Goal: Transaction & Acquisition: Purchase product/service

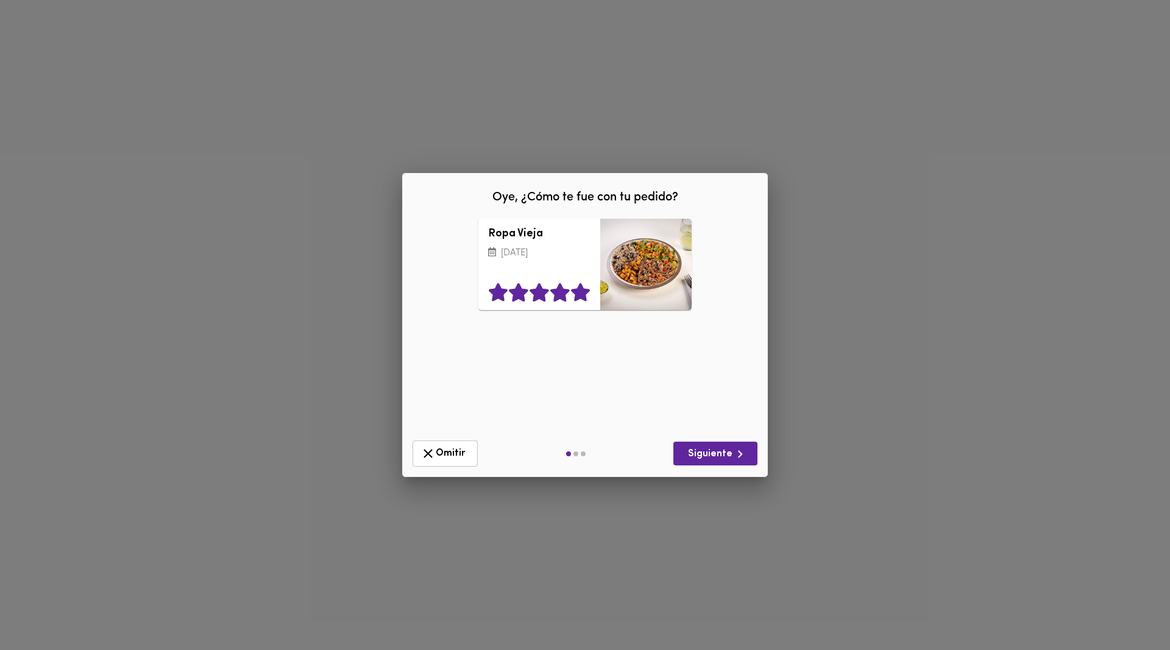
click at [585, 291] on icon at bounding box center [580, 293] width 19 height 18
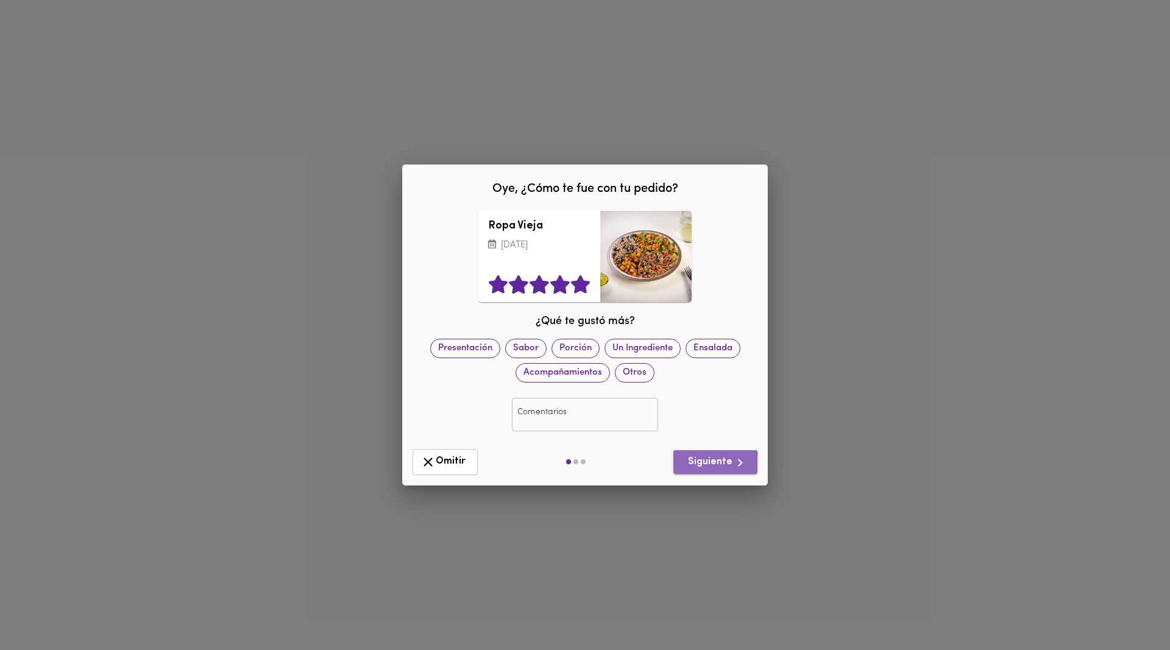
click at [706, 465] on span "Siguiente" at bounding box center [715, 462] width 65 height 15
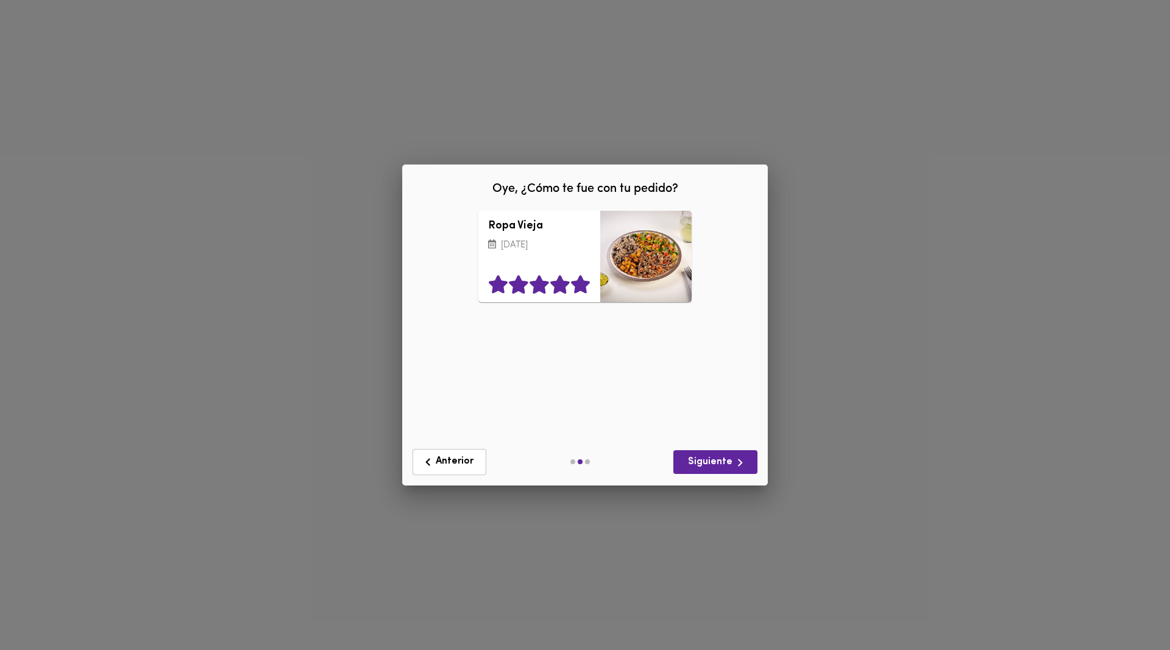
click at [583, 287] on icon at bounding box center [580, 284] width 19 height 18
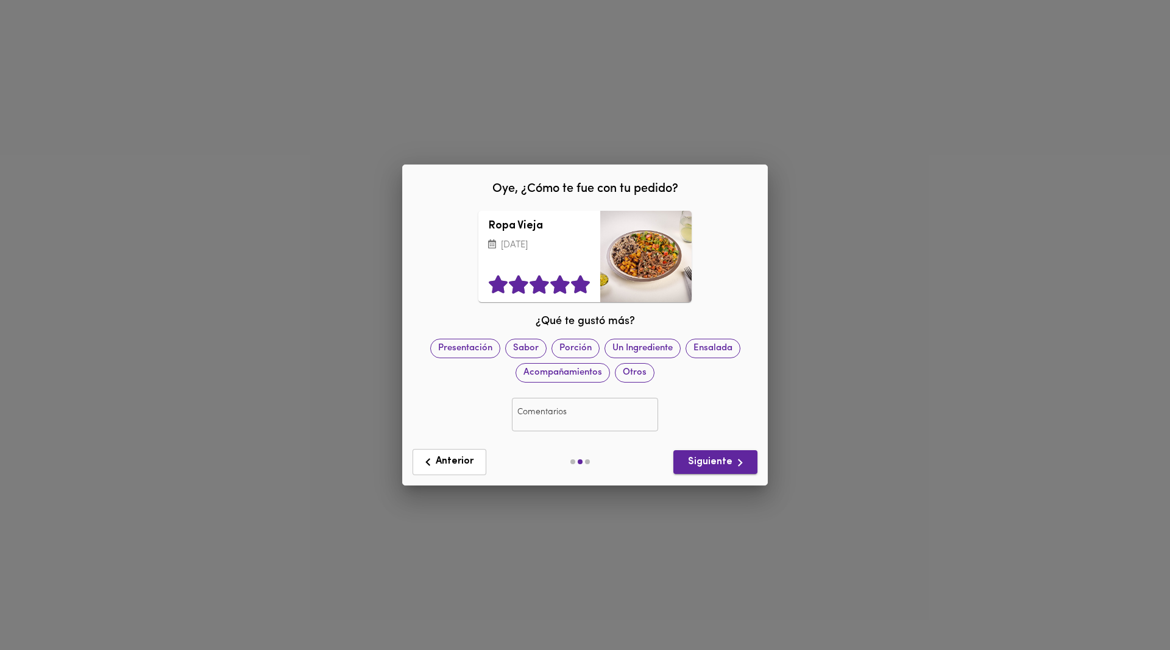
click at [701, 465] on span "Siguiente" at bounding box center [715, 462] width 65 height 15
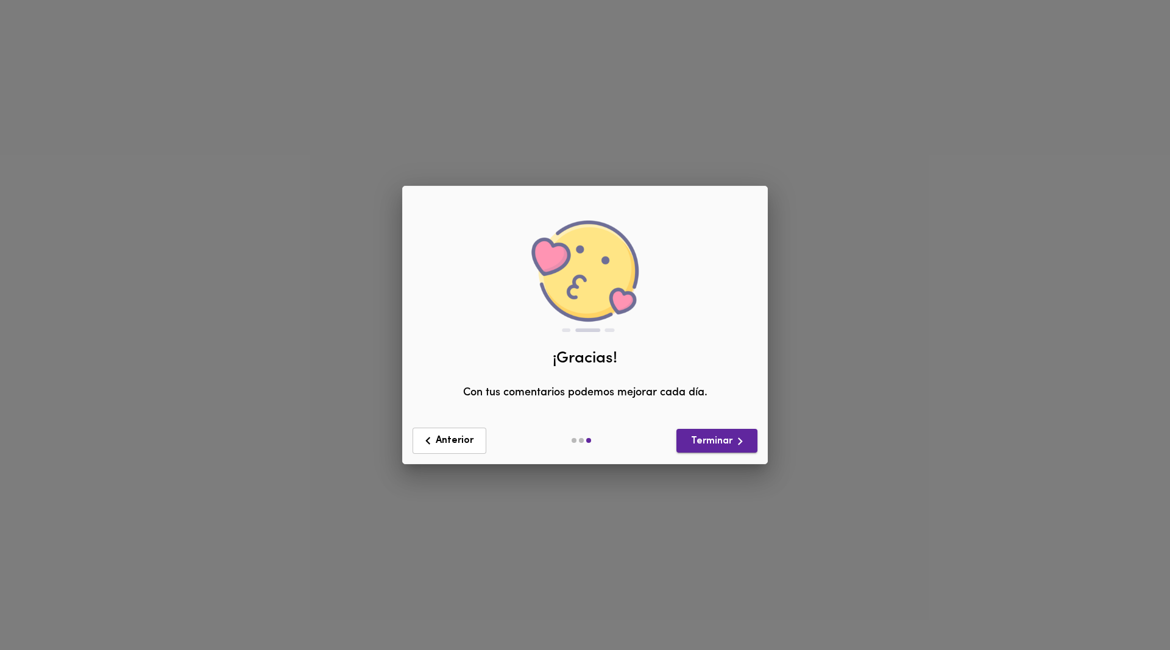
click at [713, 432] on button "Terminar" at bounding box center [716, 441] width 81 height 24
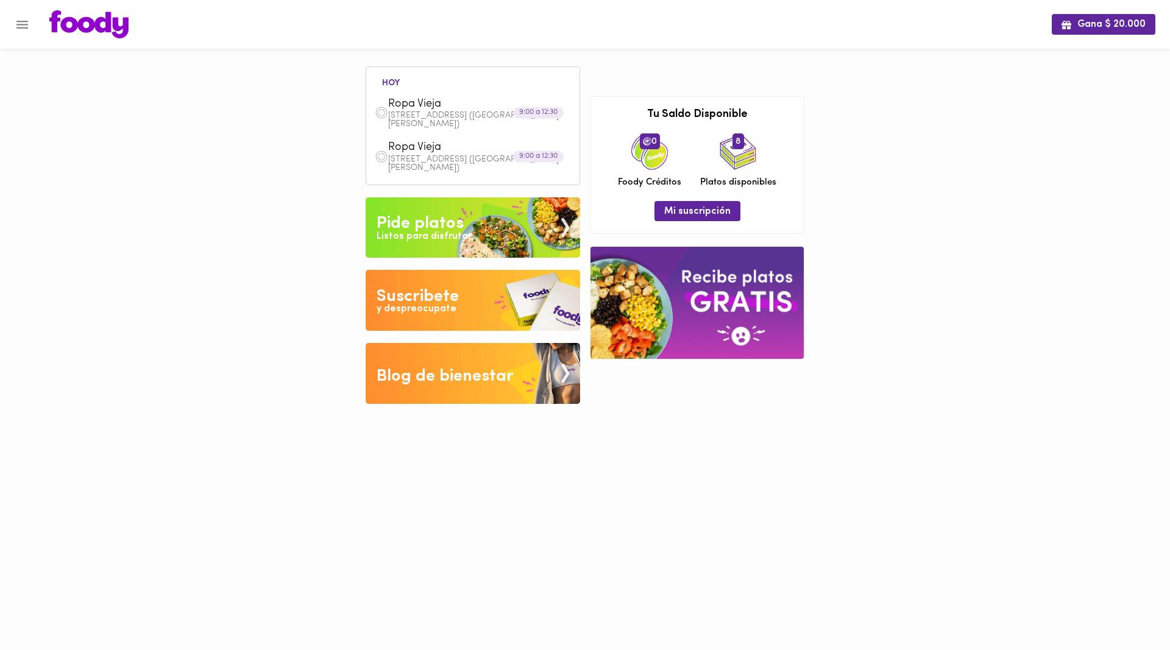
click at [441, 115] on p "[STREET_ADDRESS] ([GEOGRAPHIC_DATA][PERSON_NAME])" at bounding box center [479, 119] width 183 height 17
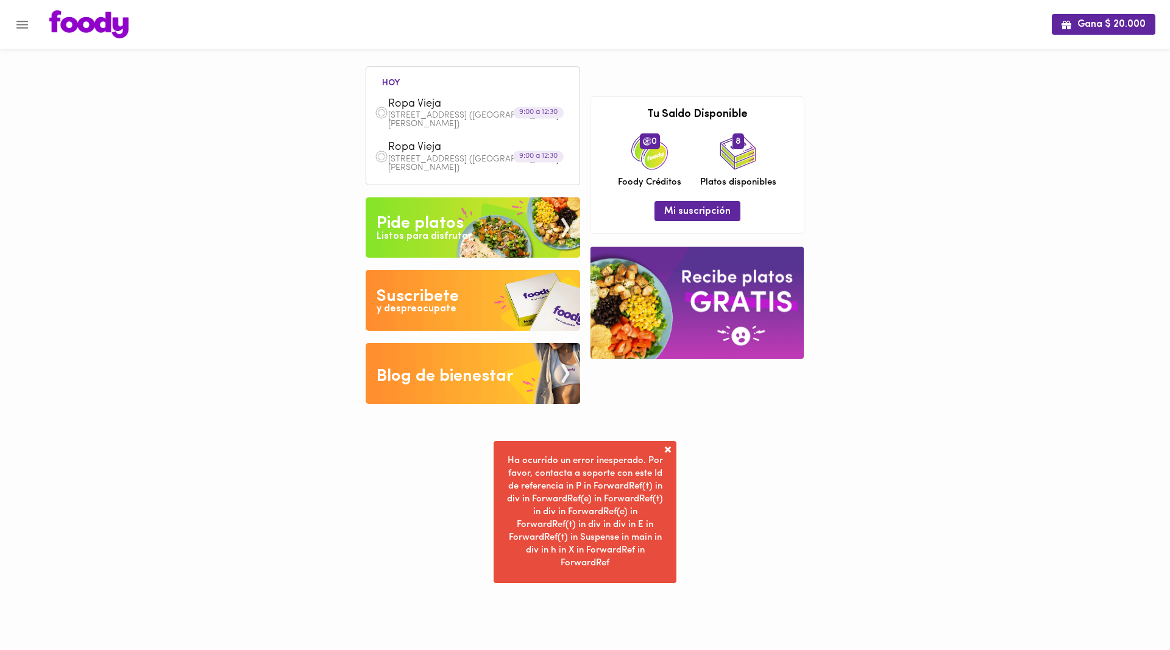
click at [27, 21] on icon "Menu" at bounding box center [22, 24] width 15 height 15
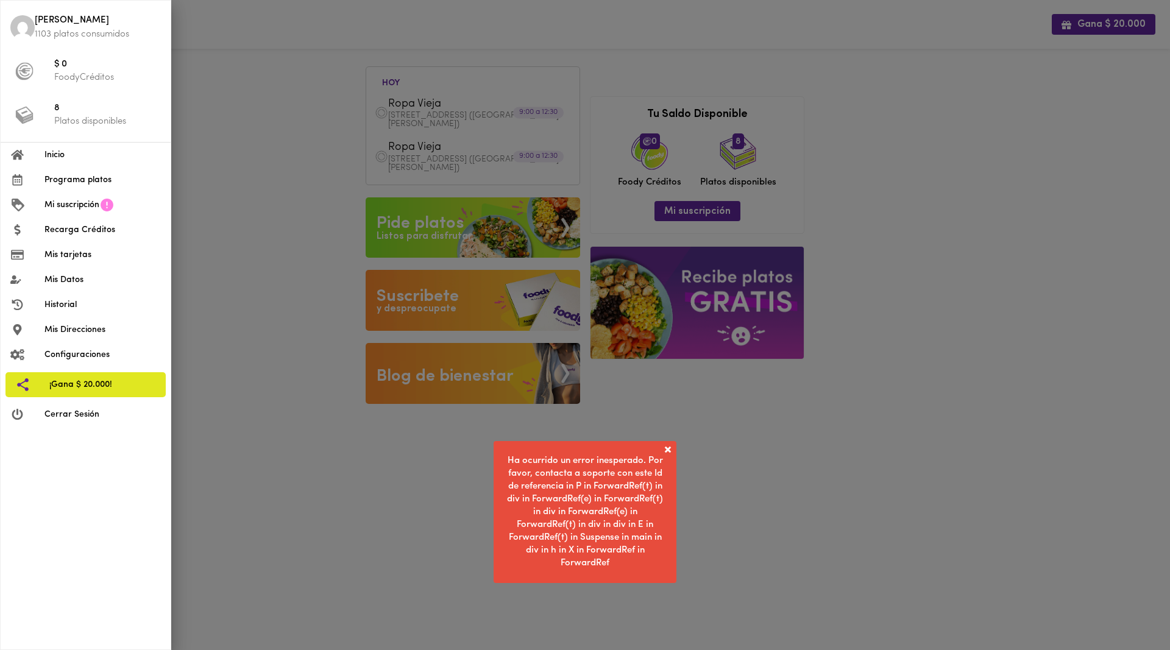
click at [66, 155] on span "Inicio" at bounding box center [102, 155] width 116 height 13
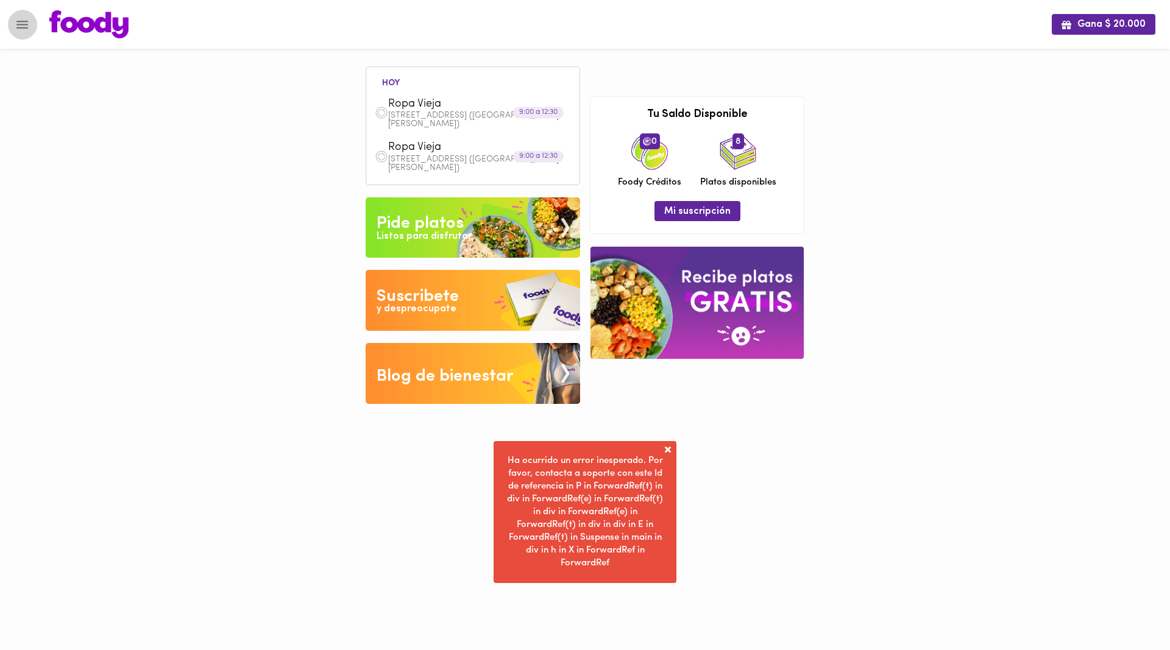
click at [27, 23] on icon "Menu" at bounding box center [22, 24] width 15 height 15
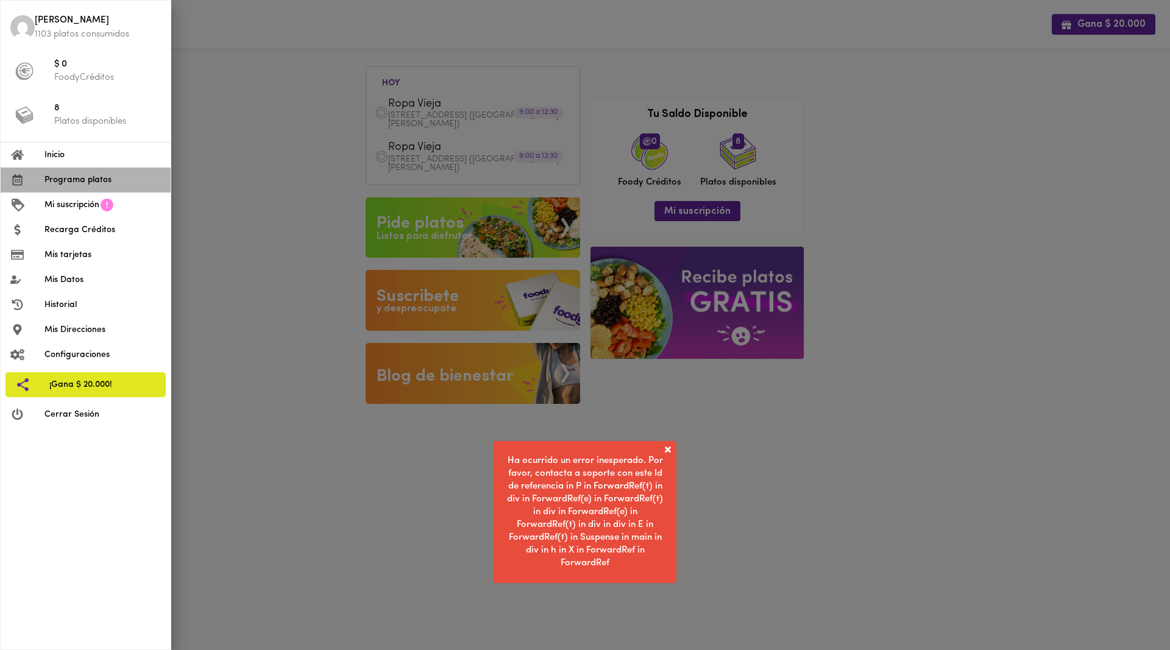
click at [70, 179] on span "Programa platos" at bounding box center [102, 180] width 116 height 13
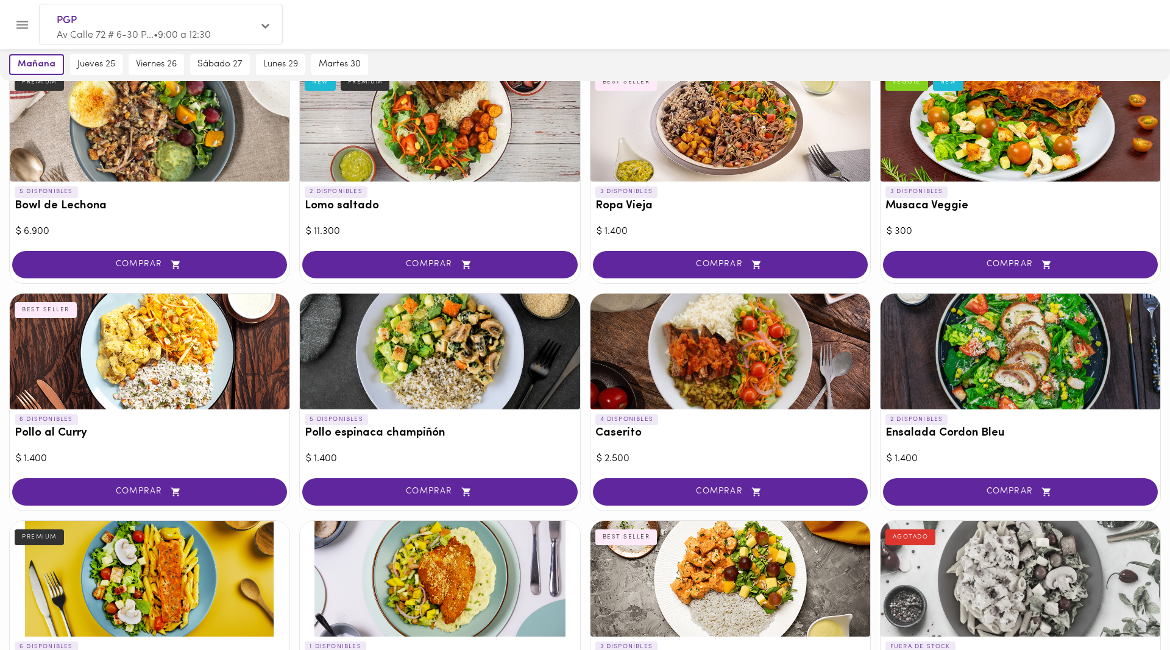
scroll to position [124, 0]
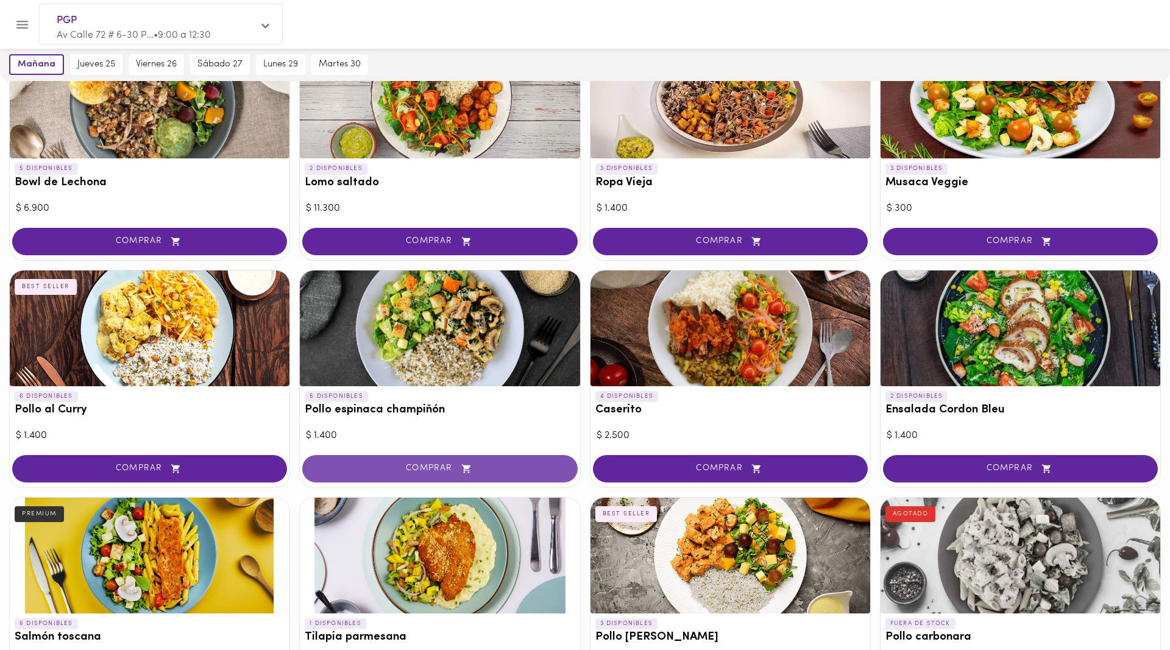
click at [428, 467] on span "COMPRAR" at bounding box center [439, 469] width 244 height 10
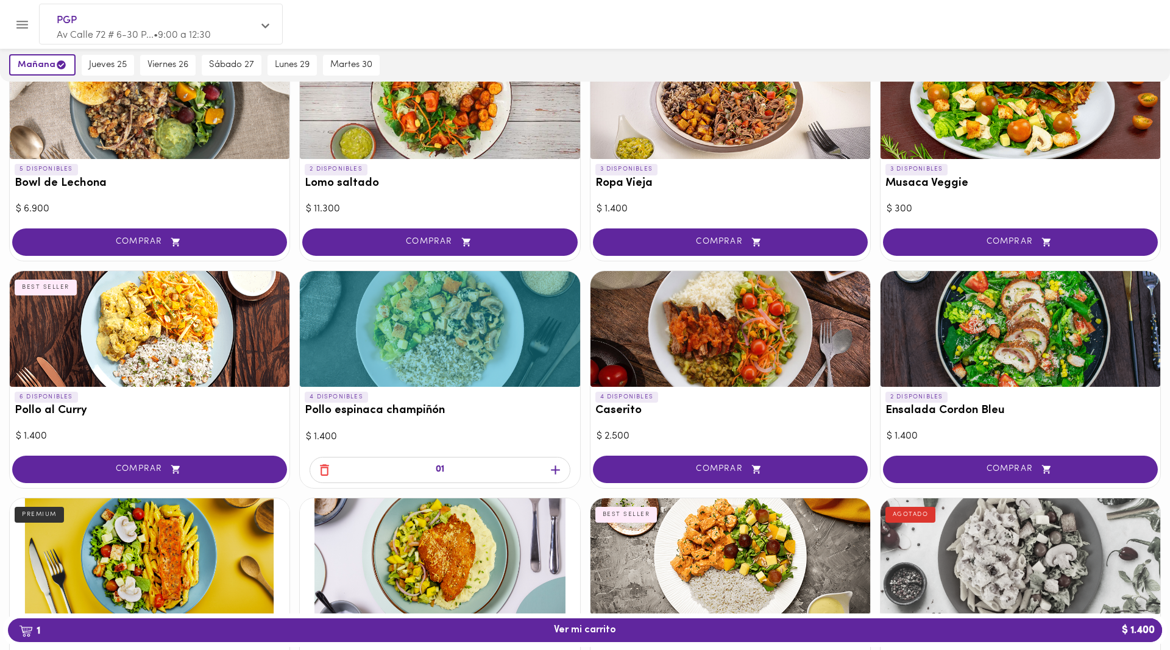
scroll to position [125, 0]
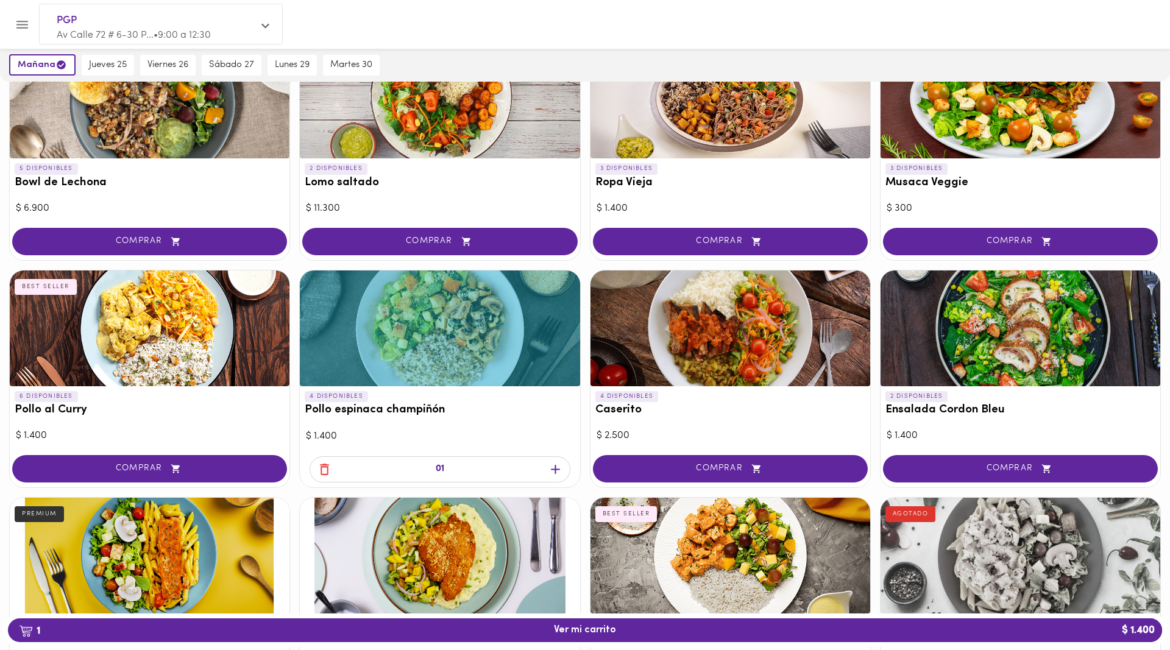
click at [555, 472] on icon "button" at bounding box center [555, 469] width 9 height 9
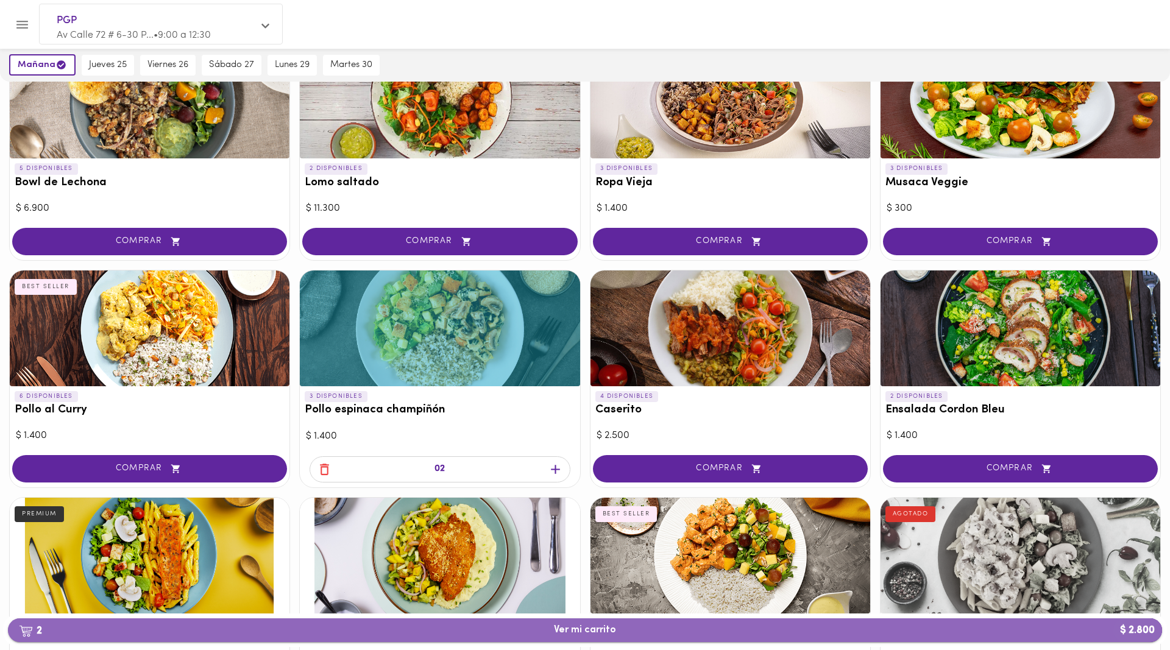
click at [576, 633] on span "2 Ver mi carrito $ 2.800" at bounding box center [585, 630] width 62 height 12
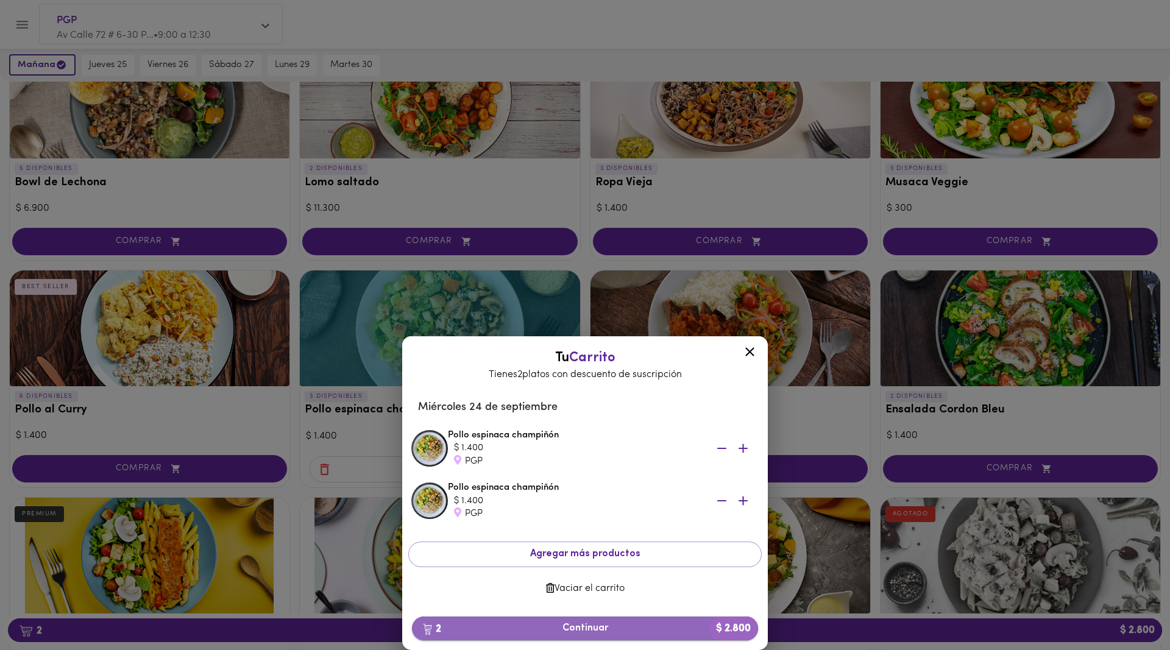
click at [640, 626] on span "2 Continuar $ 2.800" at bounding box center [585, 629] width 327 height 12
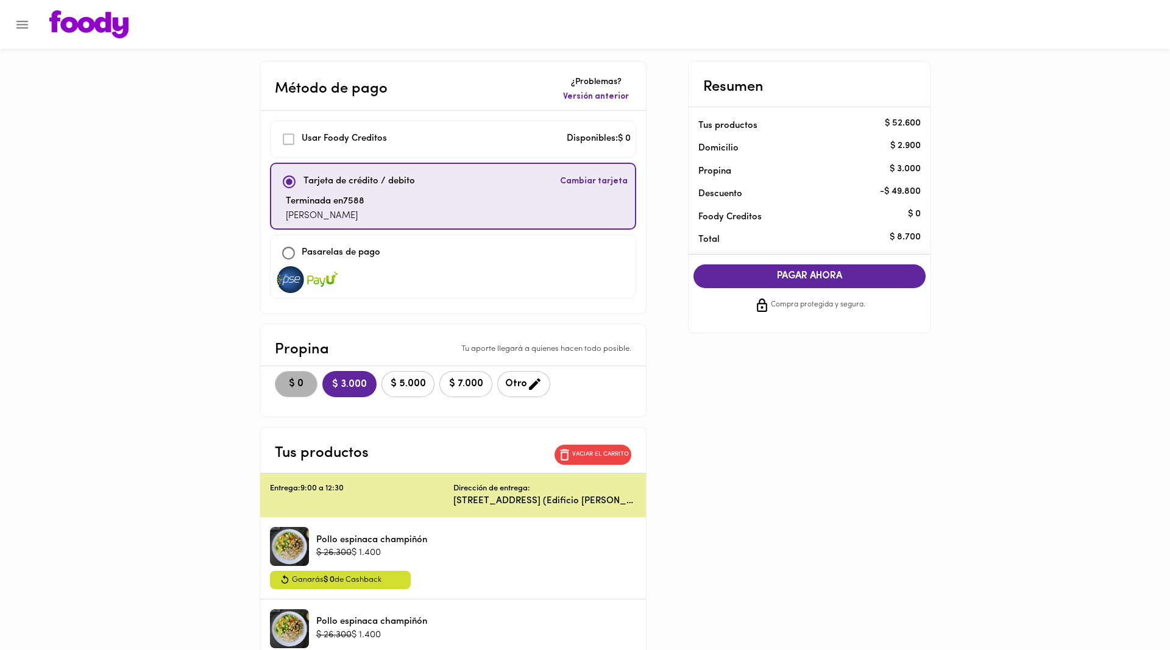
click at [283, 381] on span "$ 0" at bounding box center [296, 384] width 27 height 12
click at [749, 274] on span "PAGAR AHORA" at bounding box center [809, 276] width 208 height 12
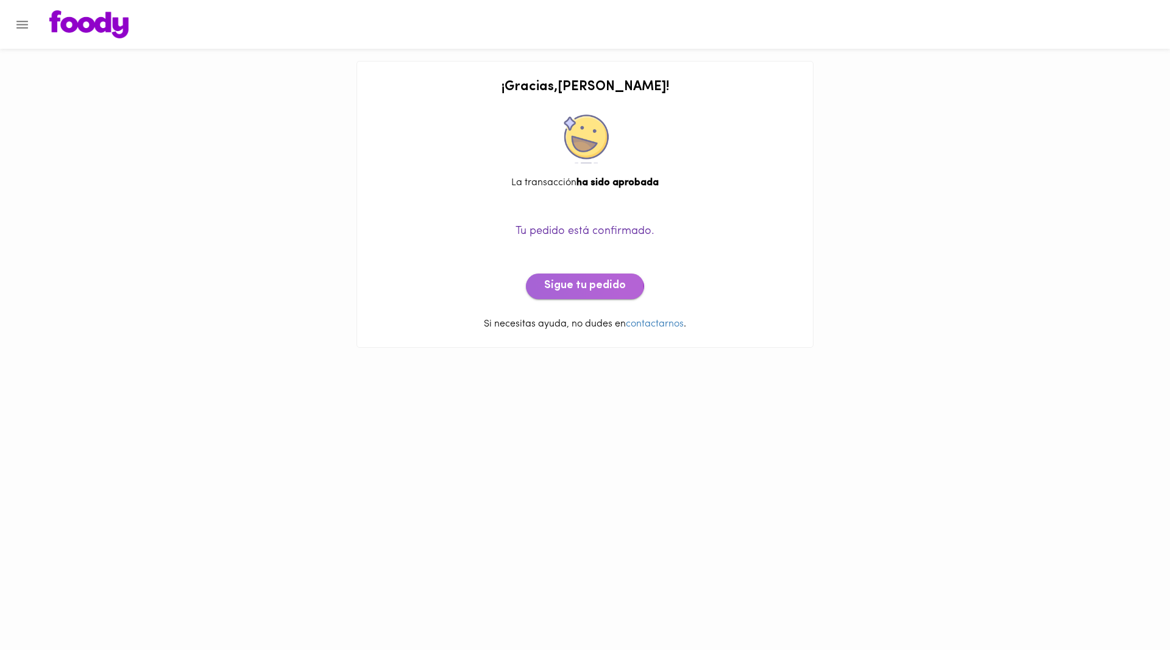
click at [569, 289] on span "Sigue tu pedido" at bounding box center [585, 286] width 82 height 13
